Goal: Use online tool/utility

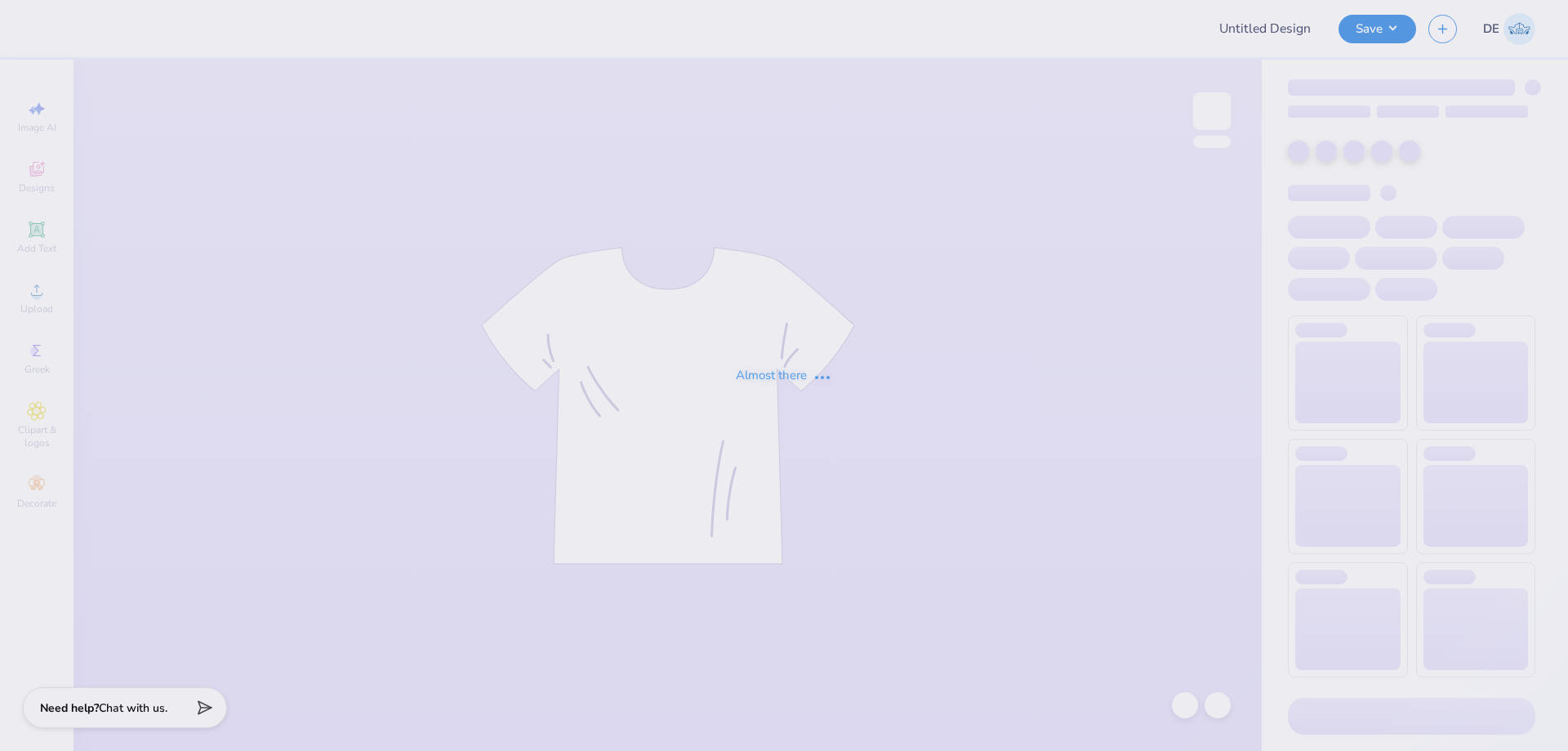
type input "[PERSON_NAME] : [US_STATE][GEOGRAPHIC_DATA][PERSON_NAME]"
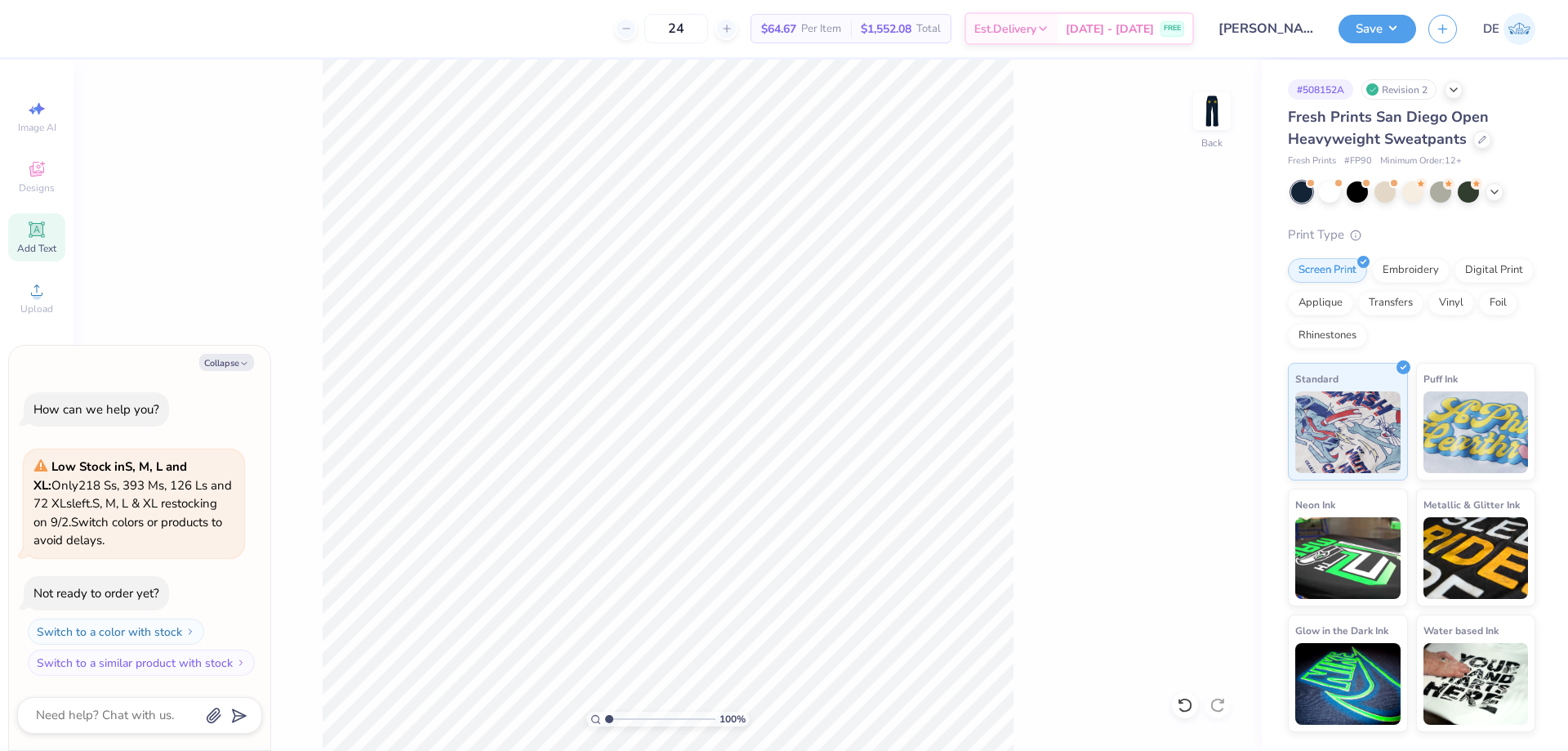
click at [35, 241] on div "Add Text" at bounding box center [37, 237] width 57 height 48
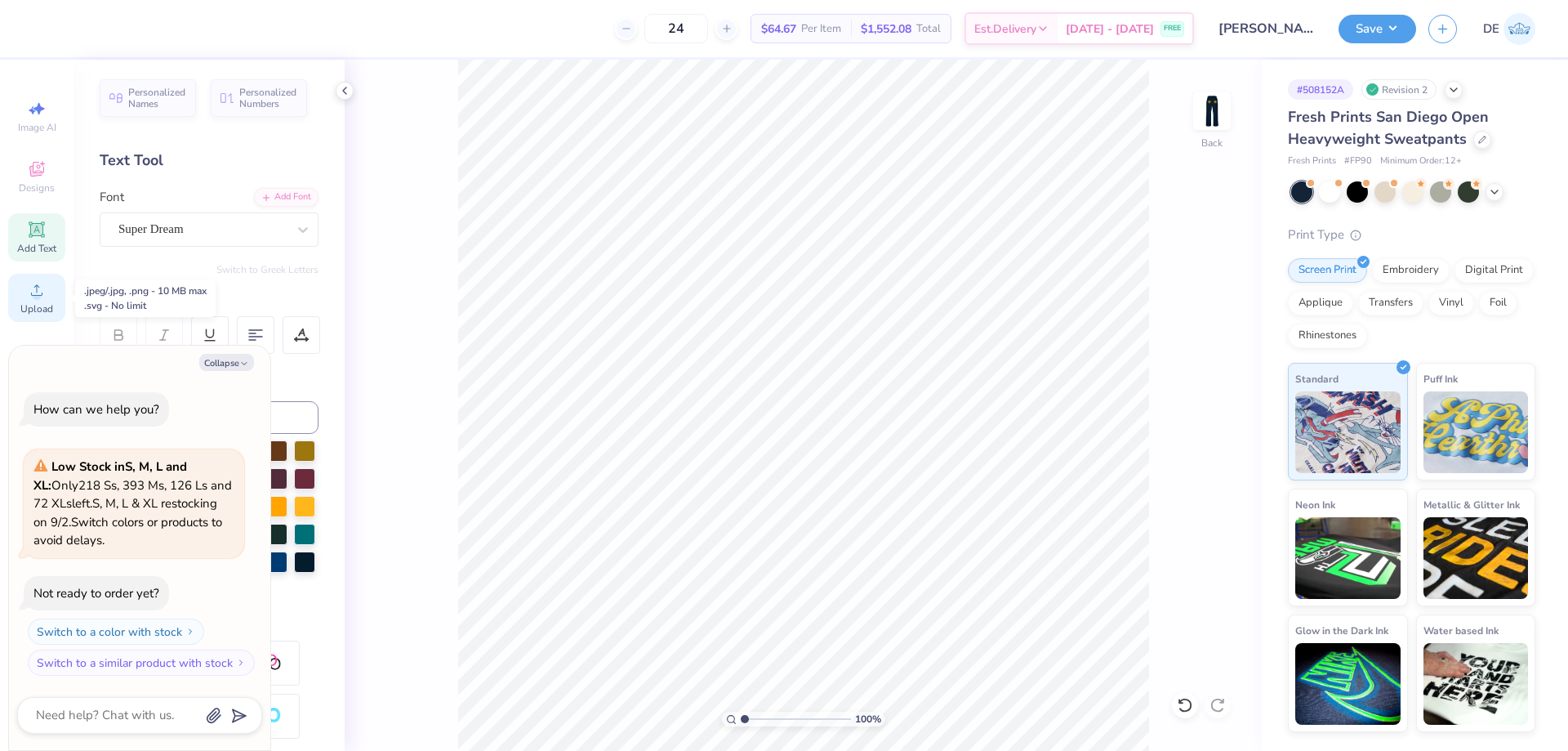
click at [43, 309] on span "Upload" at bounding box center [36, 309] width 33 height 13
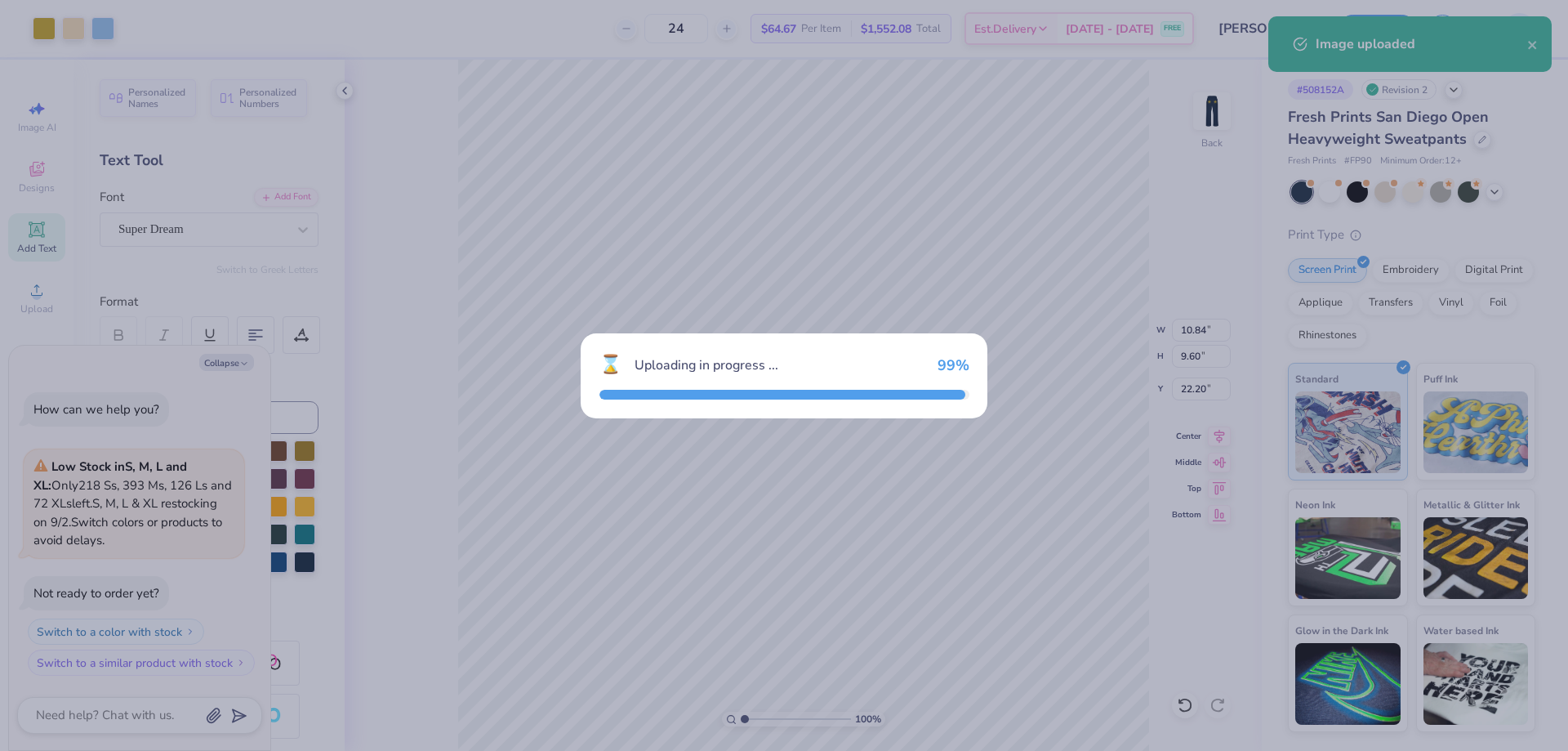
type textarea "x"
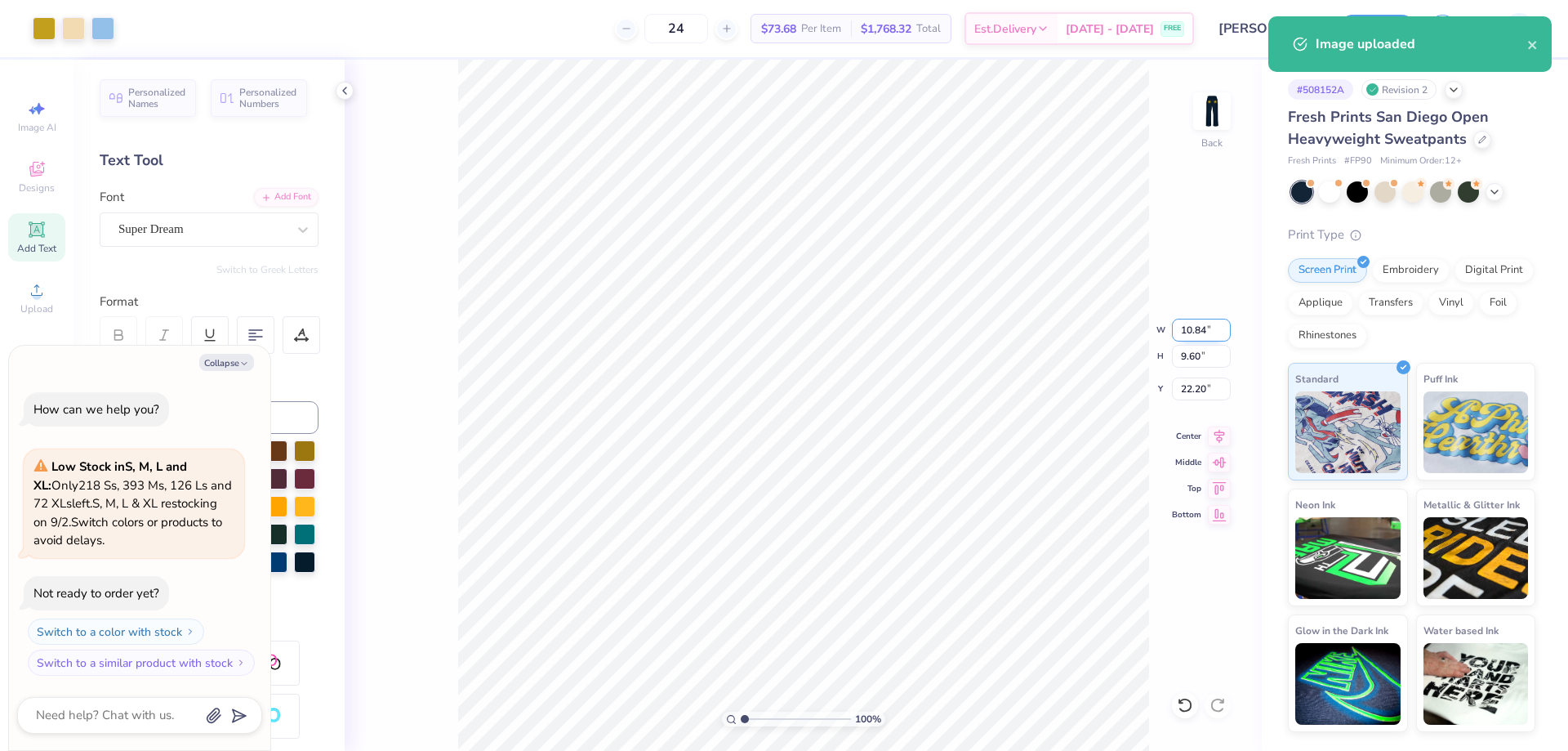
click at [1185, 331] on input "10.84" at bounding box center [1201, 330] width 59 height 23
type input "9.4"
type textarea "x"
type input "9.40"
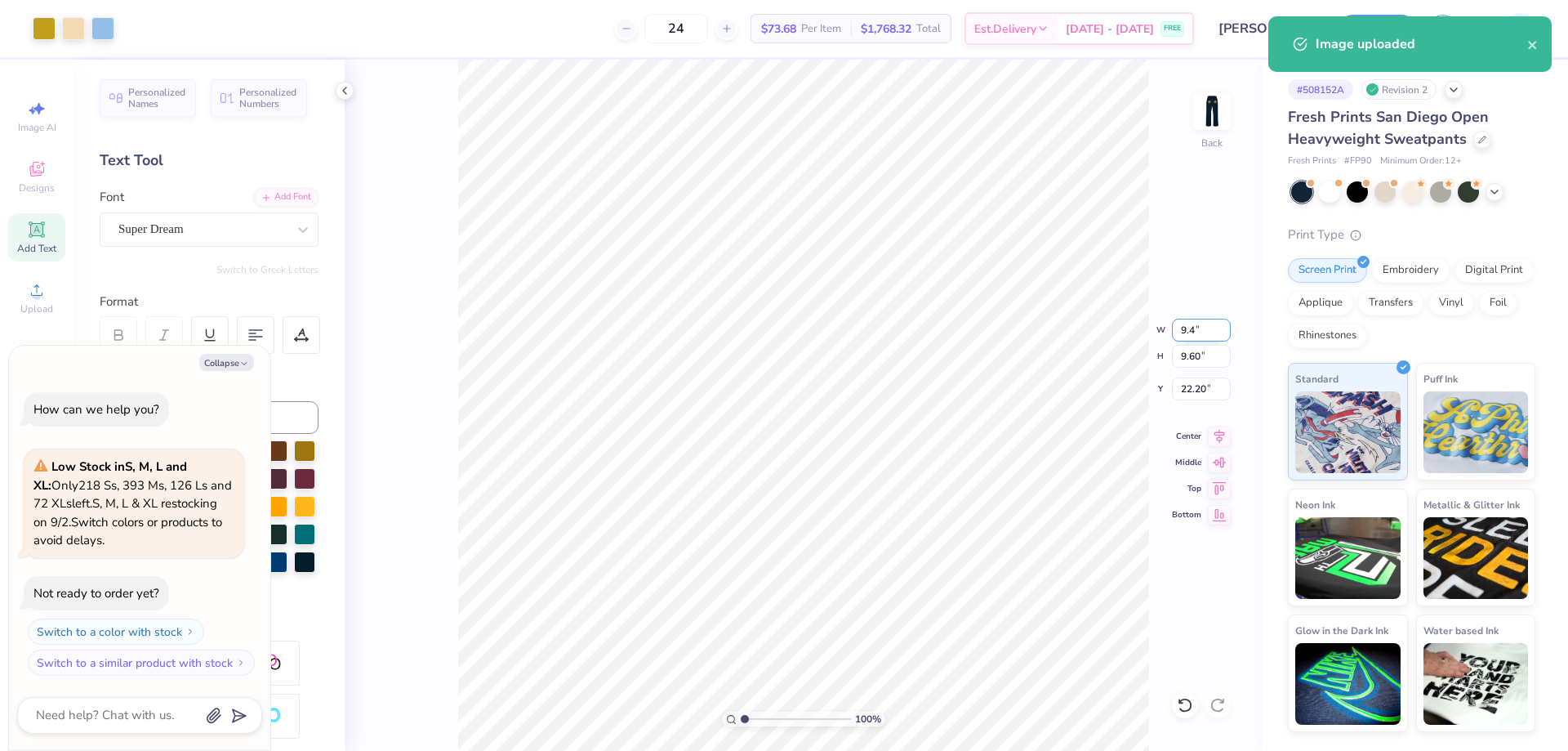
type input "8.32"
type input "22.84"
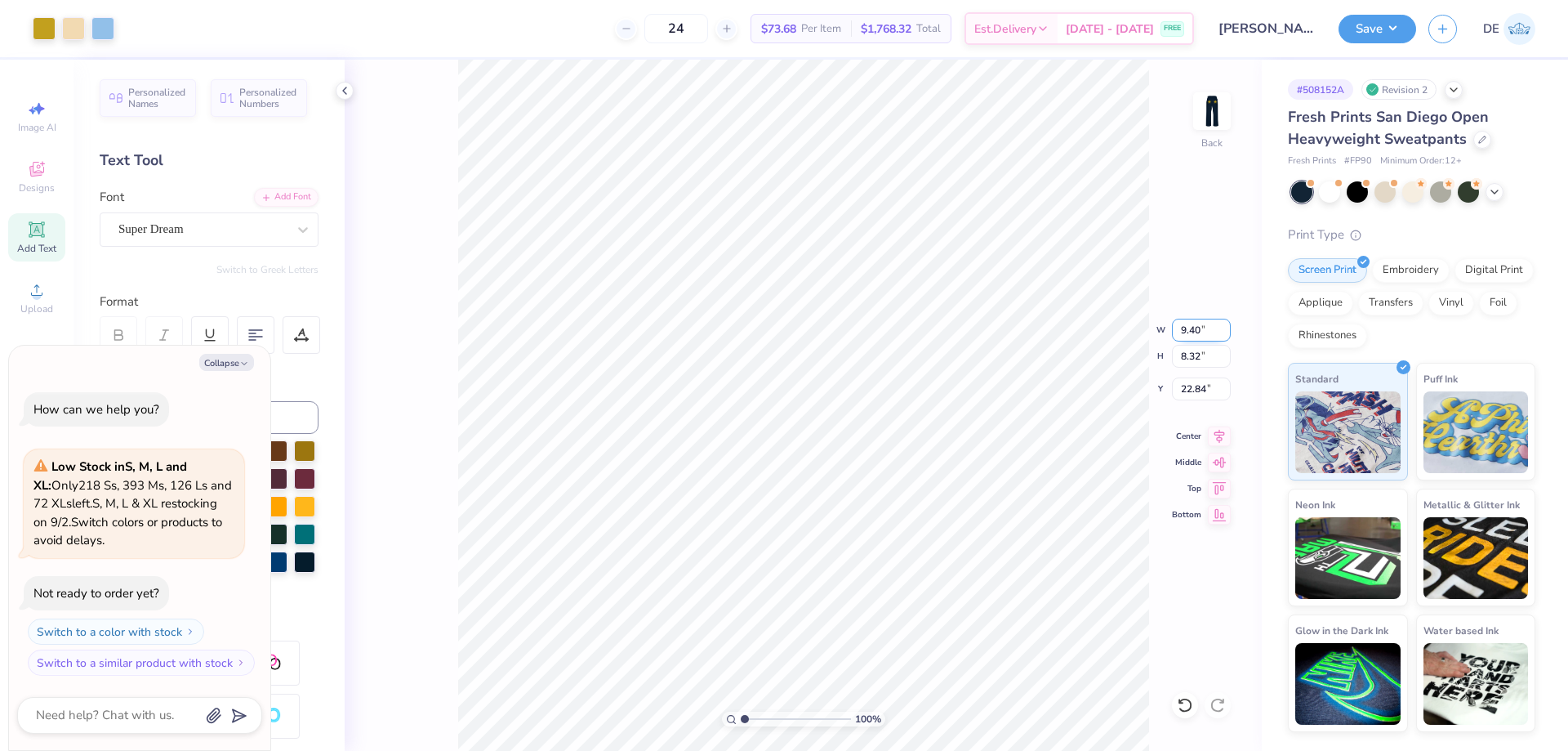
type textarea "x"
type input "12.07"
click at [1201, 332] on input "9.40" at bounding box center [1201, 330] width 59 height 23
click at [1200, 332] on input "9.40" at bounding box center [1201, 330] width 59 height 23
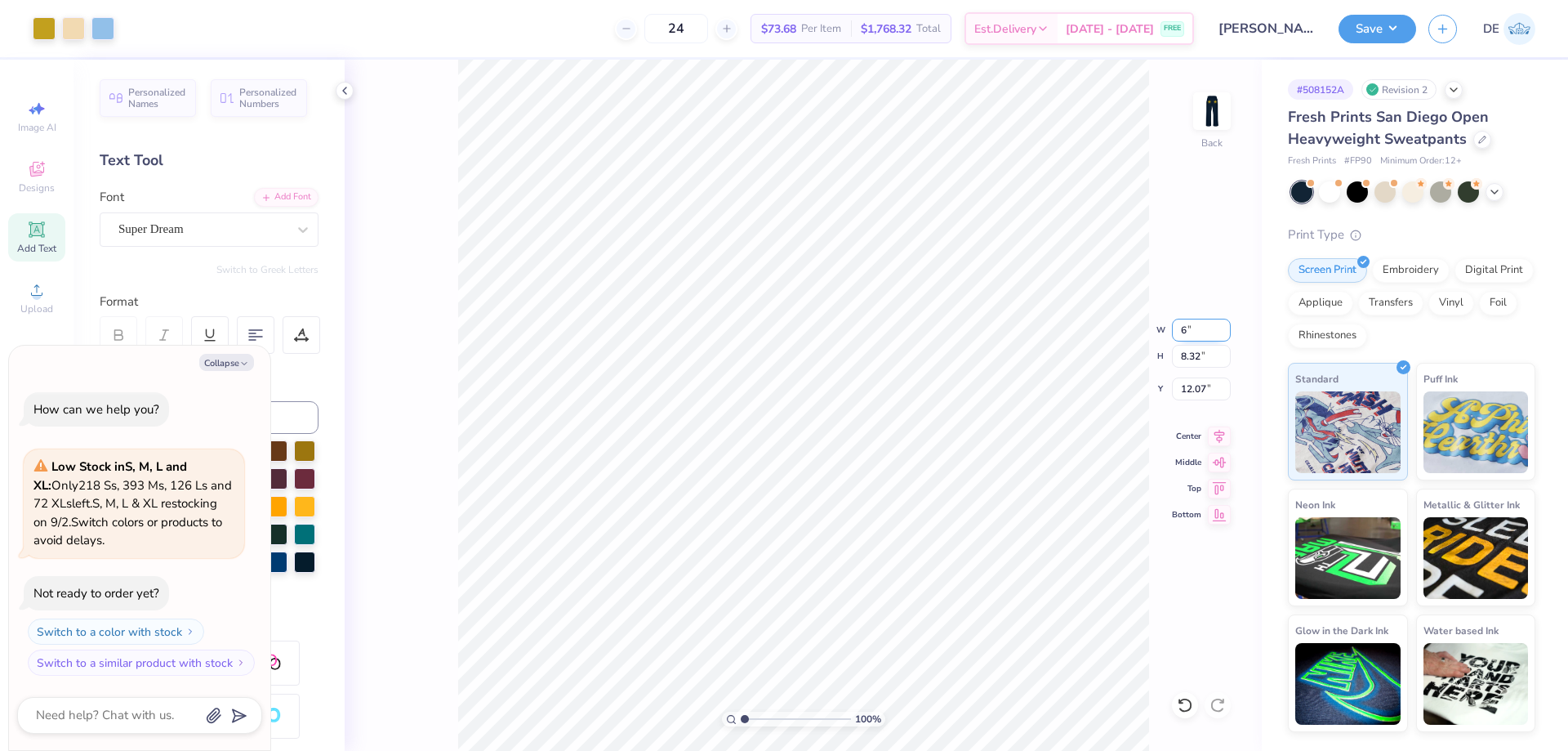
type input "6"
type textarea "x"
type input "6.00"
type input "5.31"
type input "13.57"
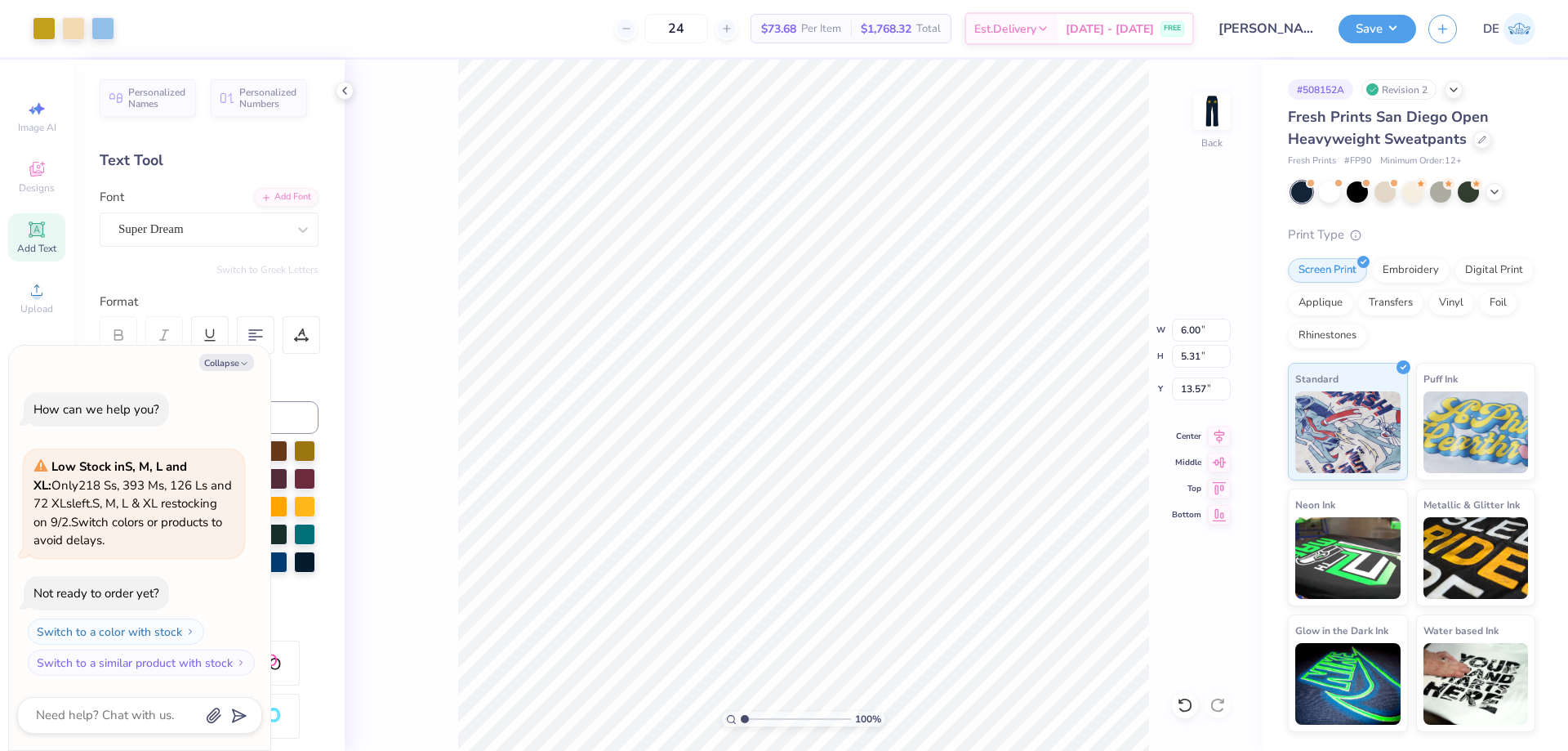
type textarea "x"
